Goal: Information Seeking & Learning: Learn about a topic

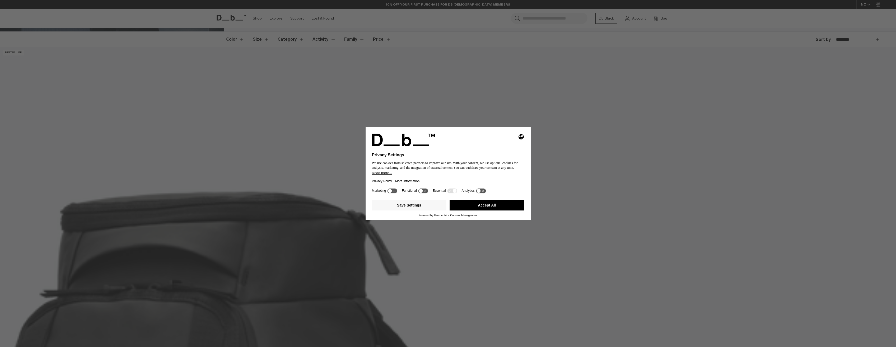
click at [497, 205] on button "Accept All" at bounding box center [487, 205] width 75 height 11
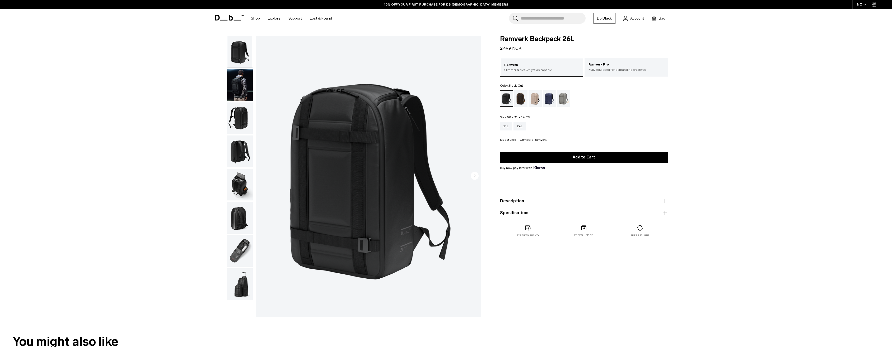
click at [664, 211] on icon "button" at bounding box center [665, 213] width 6 height 6
click at [556, 210] on product-accordion "Specifications Volume 26 Litres Dimensions 50 x 31 x 16 CM (H x W x D) Weight 1…" at bounding box center [584, 223] width 168 height 32
click at [557, 201] on button "Description" at bounding box center [584, 201] width 168 height 6
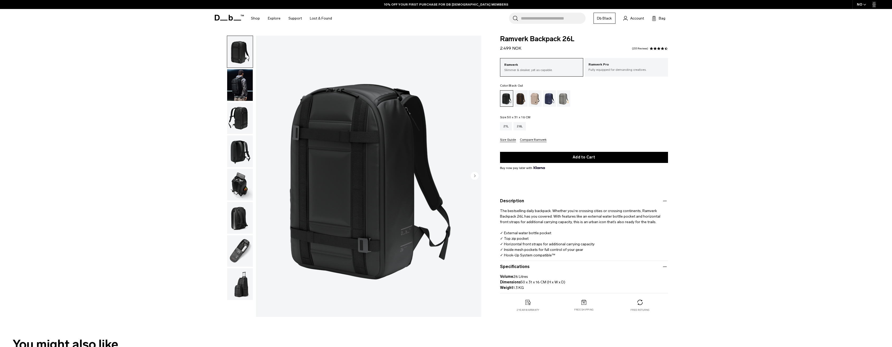
click at [234, 247] on img "button" at bounding box center [240, 251] width 26 height 32
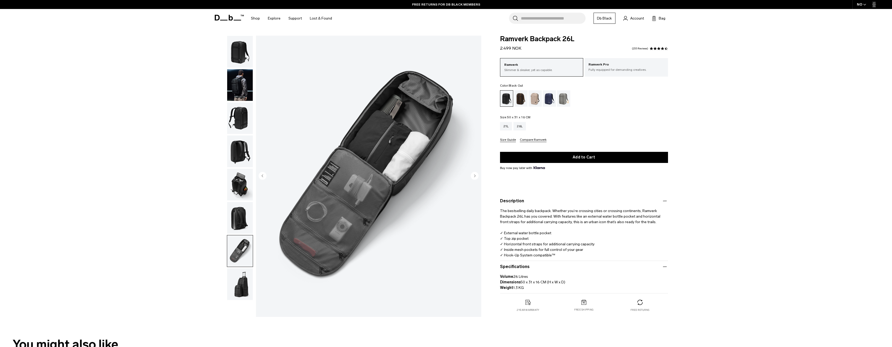
click at [553, 71] on p "Slimmer & sleaker, yet as capable." at bounding box center [541, 70] width 75 height 5
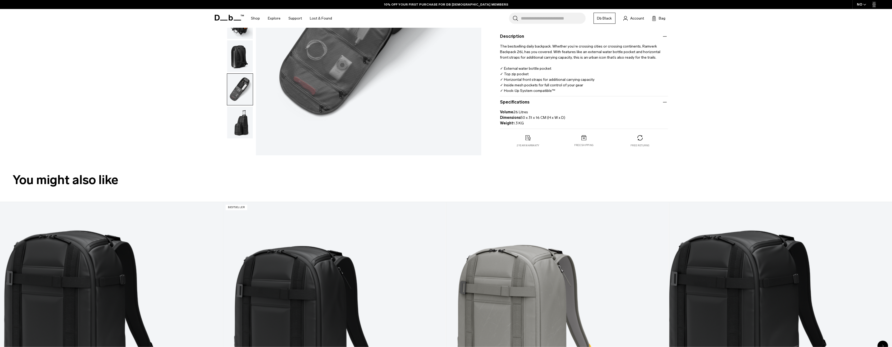
scroll to position [53, 0]
